Goal: Information Seeking & Learning: Learn about a topic

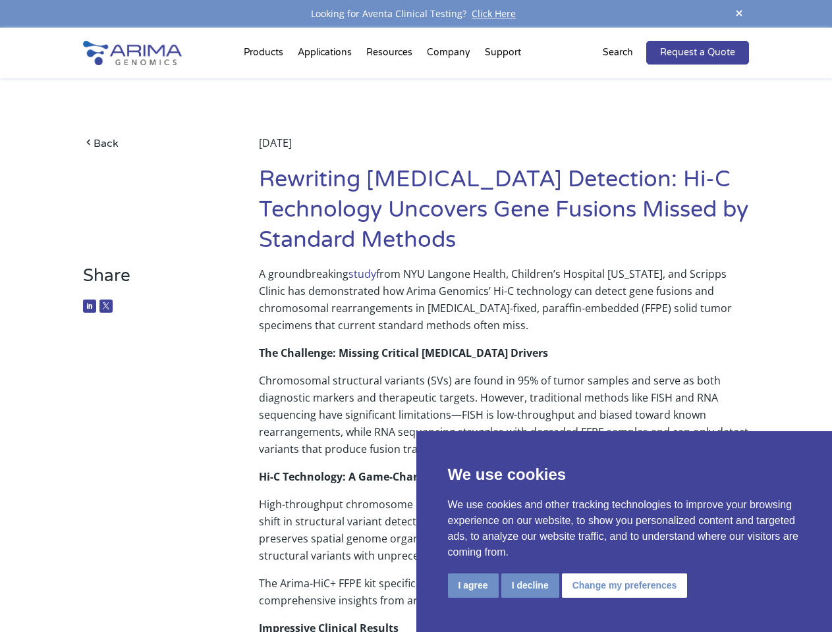
click at [416, 316] on p "A groundbreaking study from NYU Langone Health, Children’s Hospital [US_STATE],…" at bounding box center [504, 304] width 490 height 79
click at [473, 586] on button "I agree" at bounding box center [473, 586] width 51 height 24
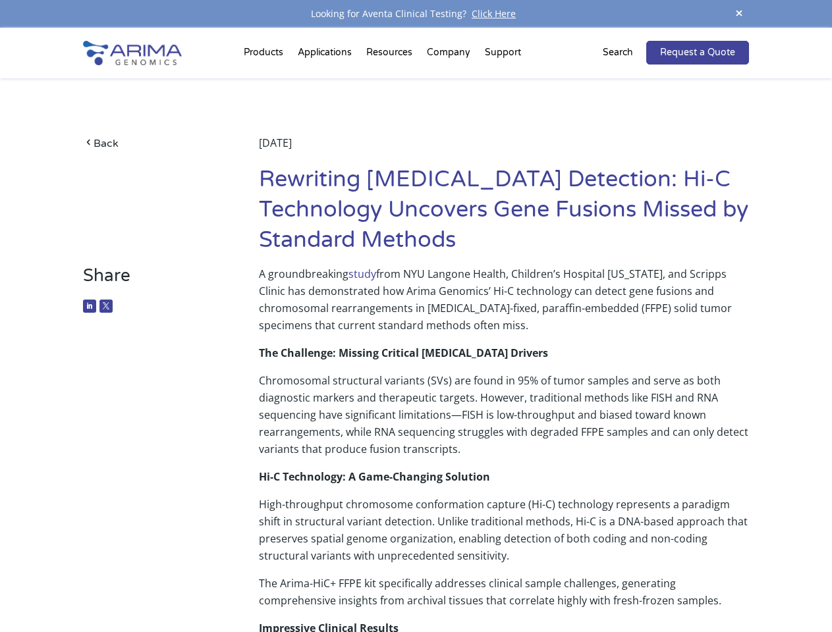
click at [530, 586] on p "The Arima-HiC+ FFPE kit specifically addresses clinical sample challenges, gene…" at bounding box center [504, 597] width 490 height 45
click at [622, 586] on p "The Arima-HiC+ FFPE kit specifically addresses clinical sample challenges, gene…" at bounding box center [504, 597] width 490 height 45
click at [739, 14] on span at bounding box center [739, 14] width 20 height 18
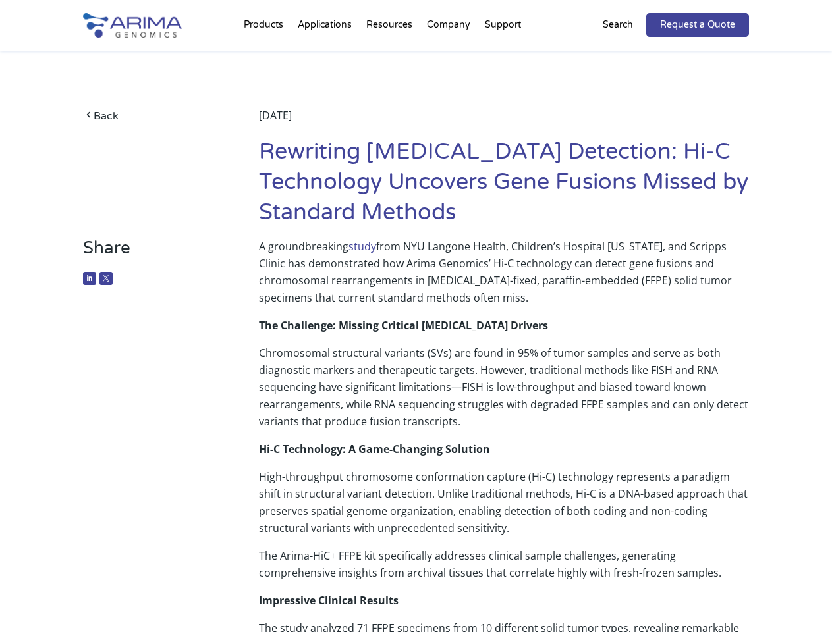
click at [416, 330] on strong "The Challenge: Missing Critical [MEDICAL_DATA] Drivers" at bounding box center [403, 325] width 289 height 14
click at [265, 55] on div "Back [DATE] Rewriting [MEDICAL_DATA] Detection: Hi-C Technology Uncovers Gene F…" at bounding box center [415, 144] width 665 height 187
click at [391, 55] on div "Back [DATE] Rewriting [MEDICAL_DATA] Detection: Hi-C Technology Uncovers Gene F…" at bounding box center [415, 144] width 665 height 187
click at [449, 55] on div "Back [DATE] Rewriting [MEDICAL_DATA] Detection: Hi-C Technology Uncovers Gene F…" at bounding box center [415, 144] width 665 height 187
click at [503, 55] on div "Back [DATE] Rewriting [MEDICAL_DATA] Detection: Hi-C Technology Uncovers Gene F…" at bounding box center [415, 144] width 665 height 187
